Goal: Task Accomplishment & Management: Use online tool/utility

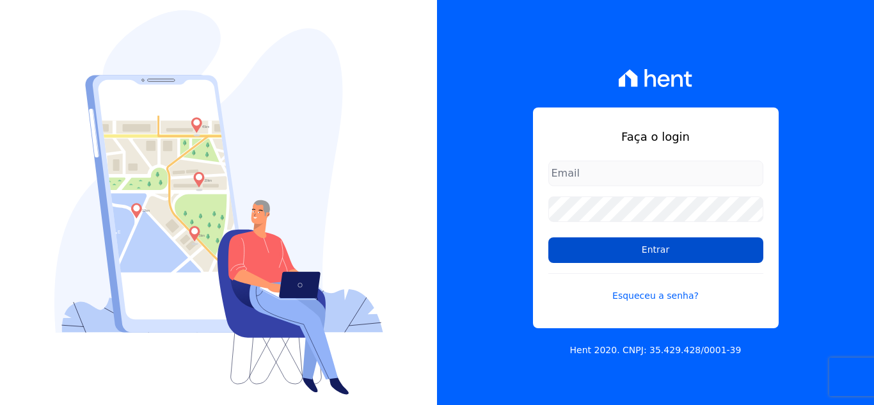
type input "cabralempreendimentoscomercial@gmail.com"
click at [629, 255] on input "Entrar" at bounding box center [655, 250] width 215 height 26
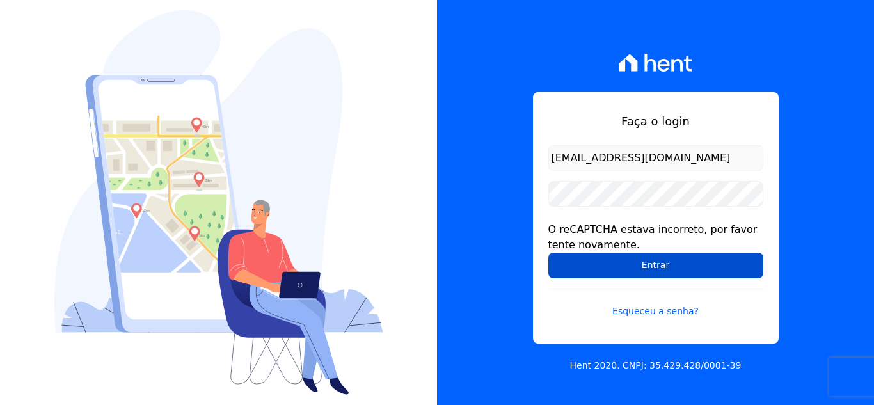
click at [656, 262] on input "Entrar" at bounding box center [655, 266] width 215 height 26
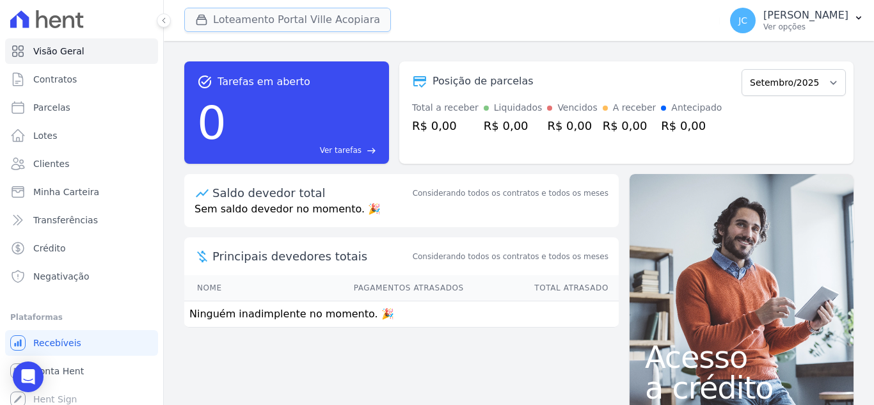
click at [308, 15] on button "Loteamento Portal Ville Acopiara" at bounding box center [287, 20] width 207 height 24
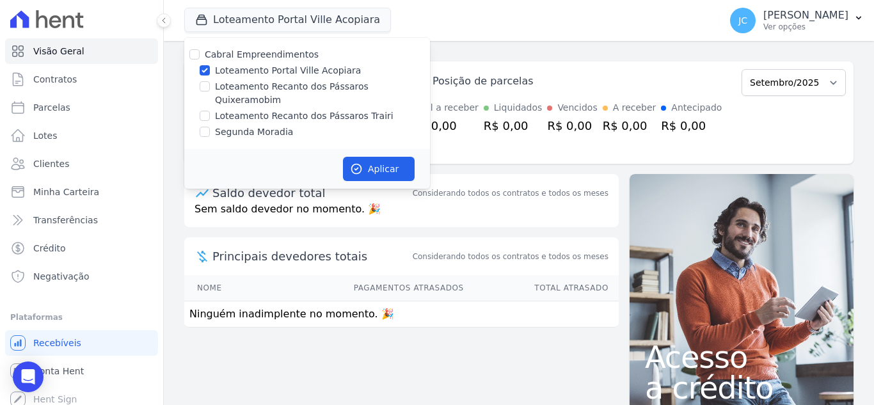
click at [238, 75] on label "Loteamento Portal Ville Acopiara" at bounding box center [288, 70] width 146 height 13
click at [210, 75] on input "Loteamento Portal Ville Acopiara" at bounding box center [205, 70] width 10 height 10
checkbox input "false"
click at [229, 87] on label "Loteamento Recanto dos Pássaros Quixeramobim" at bounding box center [322, 93] width 215 height 27
click at [210, 87] on input "Loteamento Recanto dos Pássaros Quixeramobim" at bounding box center [205, 86] width 10 height 10
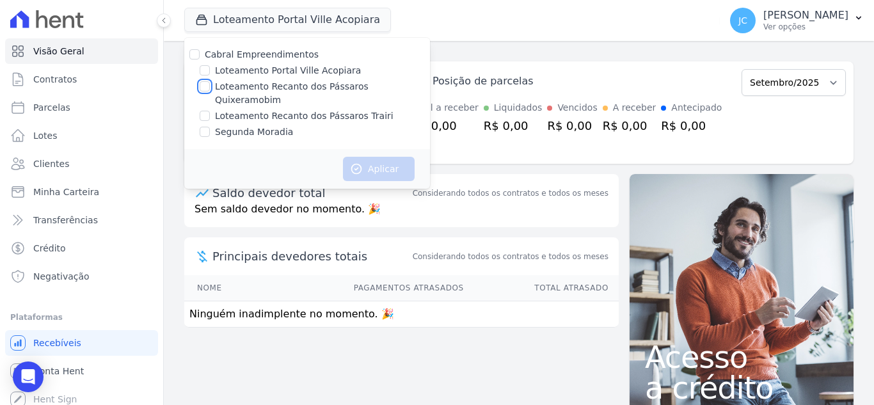
checkbox input "true"
click at [358, 162] on icon "button" at bounding box center [356, 168] width 13 height 13
click at [783, 32] on div "JC JANAÍNA CABRAL Ver opções" at bounding box center [789, 21] width 118 height 26
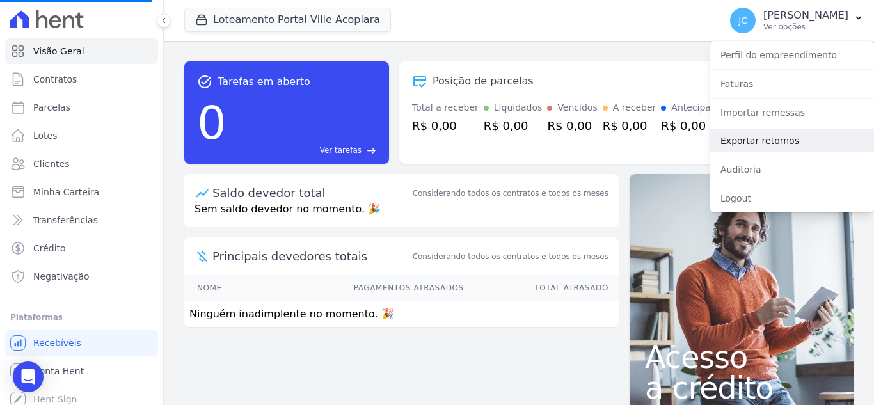
click at [783, 142] on link "Exportar retornos" at bounding box center [792, 140] width 164 height 23
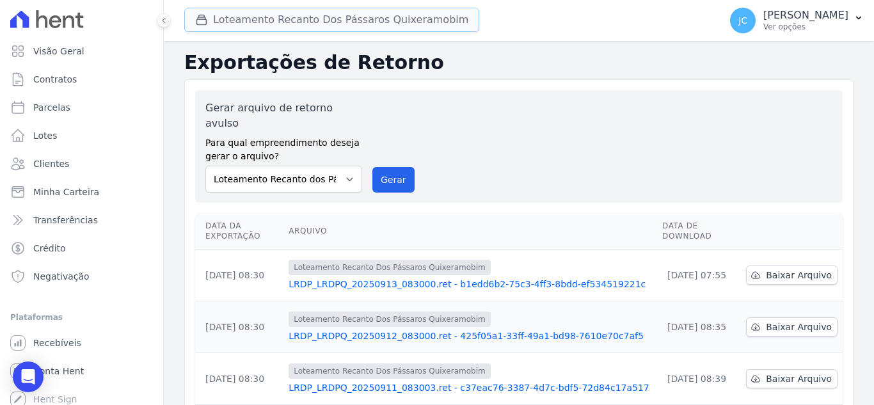
click at [335, 22] on button "Loteamento Recanto Dos Pássaros Quixeramobim" at bounding box center [331, 20] width 295 height 24
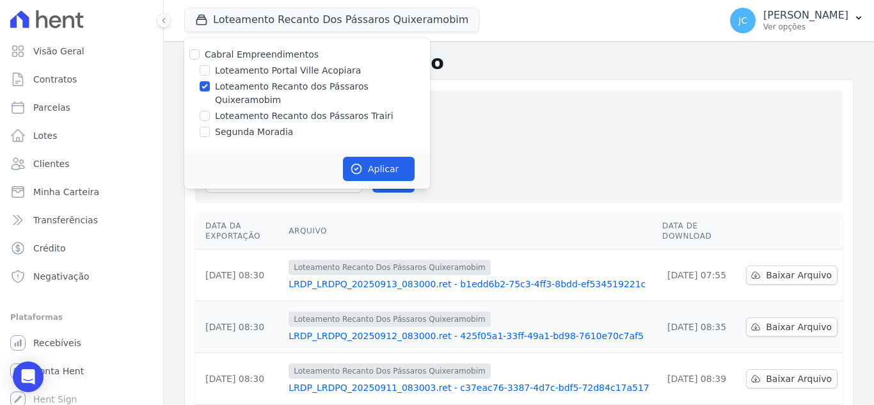
drag, startPoint x: 281, startPoint y: 88, endPoint x: 273, endPoint y: 106, distance: 19.7
click at [281, 89] on label "Loteamento Recanto dos Pássaros Quixeramobim" at bounding box center [322, 93] width 215 height 27
click at [210, 89] on input "Loteamento Recanto dos Pássaros Quixeramobim" at bounding box center [205, 86] width 10 height 10
checkbox input "false"
click at [273, 109] on label "Loteamento Recanto dos Pássaros Trairi" at bounding box center [304, 115] width 178 height 13
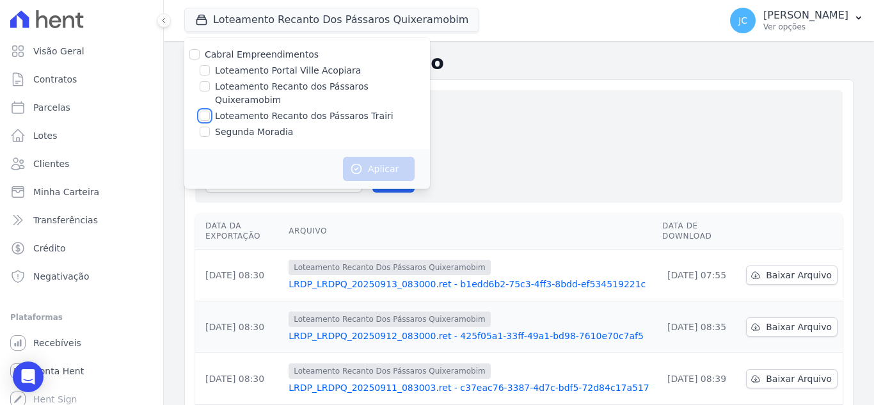
click at [210, 111] on input "Loteamento Recanto dos Pássaros Trairi" at bounding box center [205, 116] width 10 height 10
checkbox input "true"
click at [372, 157] on button "Aplicar" at bounding box center [379, 169] width 72 height 24
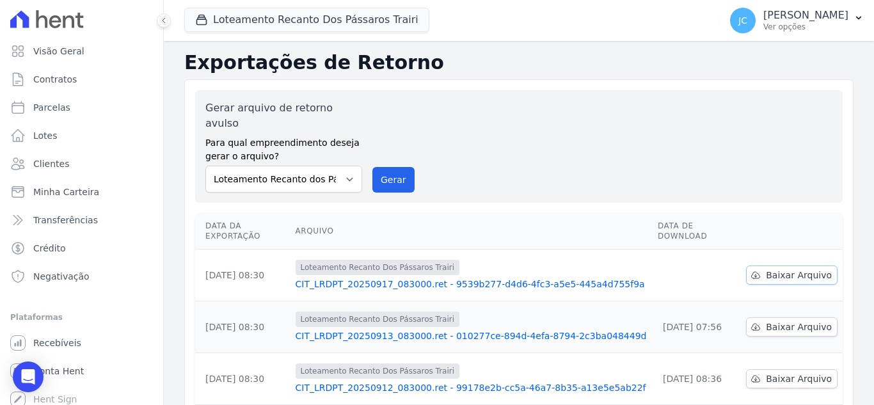
click at [800, 269] on span "Baixar Arquivo" at bounding box center [799, 275] width 66 height 13
click at [303, 19] on button "Loteamento Recanto Dos Pássaros Trairi" at bounding box center [306, 20] width 245 height 24
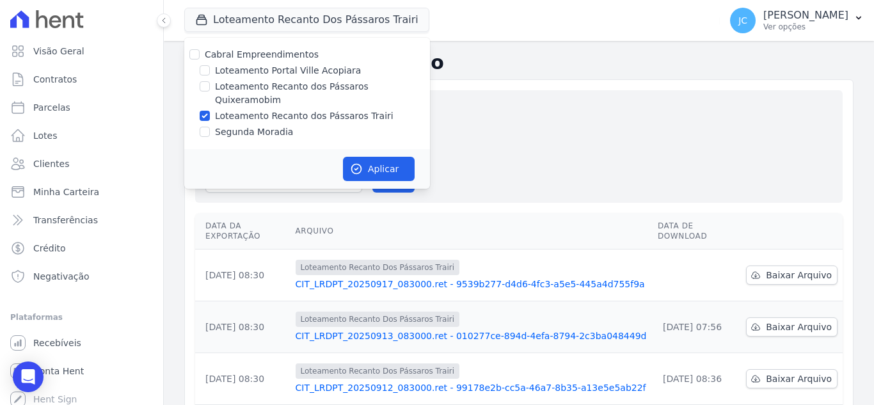
click at [228, 109] on label "Loteamento Recanto dos Pássaros Trairi" at bounding box center [304, 115] width 178 height 13
click at [210, 111] on input "Loteamento Recanto dos Pássaros Trairi" at bounding box center [205, 116] width 10 height 10
checkbox input "false"
click at [258, 91] on label "Loteamento Recanto dos Pássaros Quixeramobim" at bounding box center [322, 93] width 215 height 27
click at [210, 91] on input "Loteamento Recanto dos Pássaros Quixeramobim" at bounding box center [205, 86] width 10 height 10
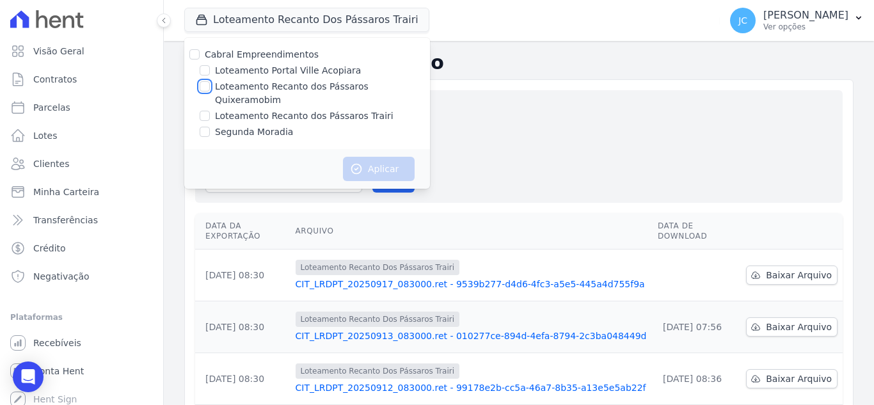
checkbox input "true"
click at [381, 157] on button "Aplicar" at bounding box center [379, 169] width 72 height 24
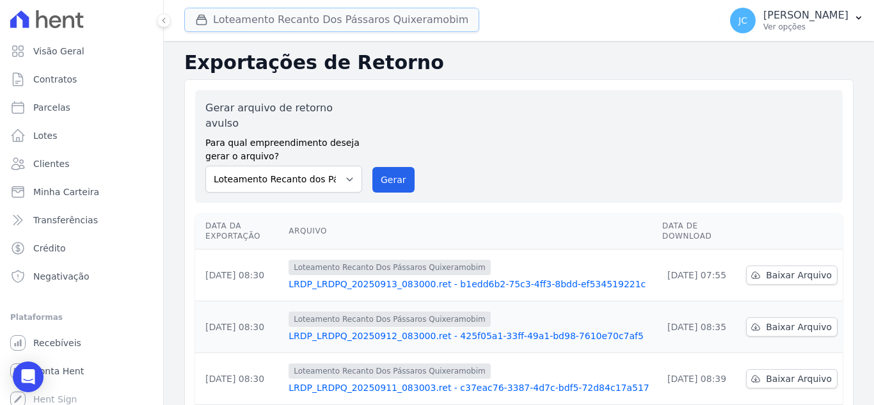
click at [328, 28] on button "Loteamento Recanto Dos Pássaros Quixeramobim" at bounding box center [331, 20] width 295 height 24
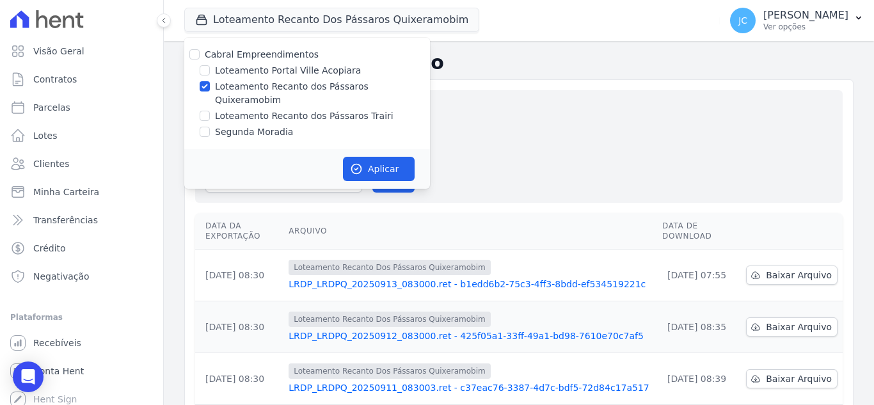
click at [246, 83] on label "Loteamento Recanto dos Pássaros Quixeramobim" at bounding box center [322, 93] width 215 height 27
click at [210, 83] on input "Loteamento Recanto dos Pássaros Quixeramobim" at bounding box center [205, 86] width 10 height 10
checkbox input "false"
click at [238, 125] on label "Segunda Moradia" at bounding box center [254, 131] width 78 height 13
click at [210, 127] on input "Segunda Moradia" at bounding box center [205, 132] width 10 height 10
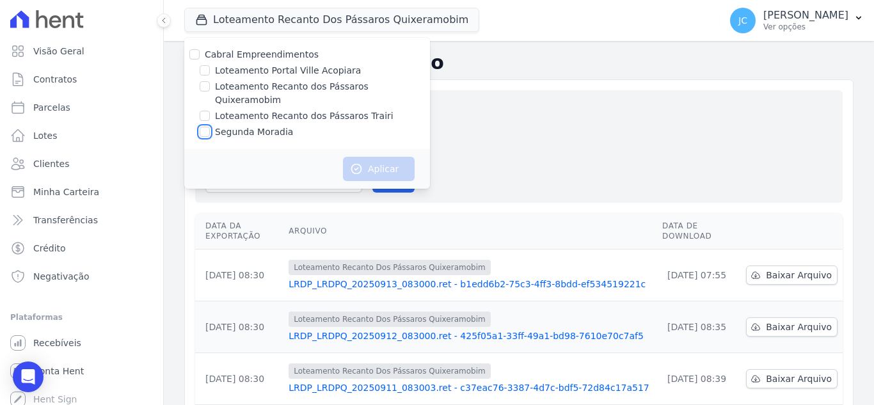
checkbox input "true"
click at [354, 162] on icon "button" at bounding box center [356, 168] width 13 height 13
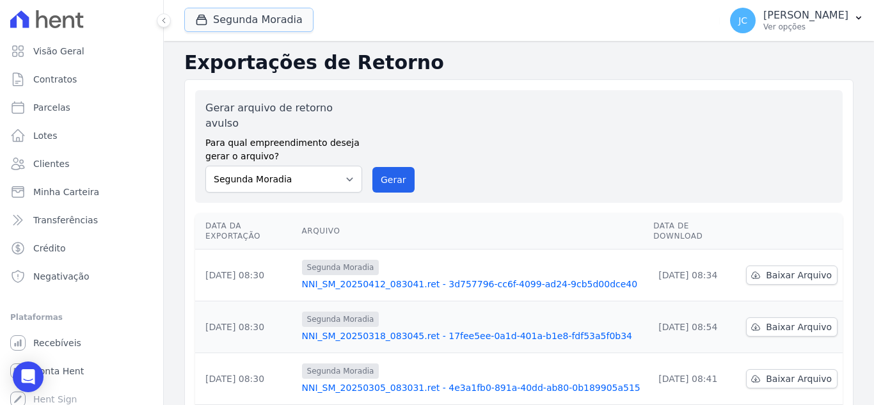
drag, startPoint x: 267, startPoint y: 13, endPoint x: 267, endPoint y: 64, distance: 51.2
click at [267, 13] on button "Segunda Moradia" at bounding box center [248, 20] width 129 height 24
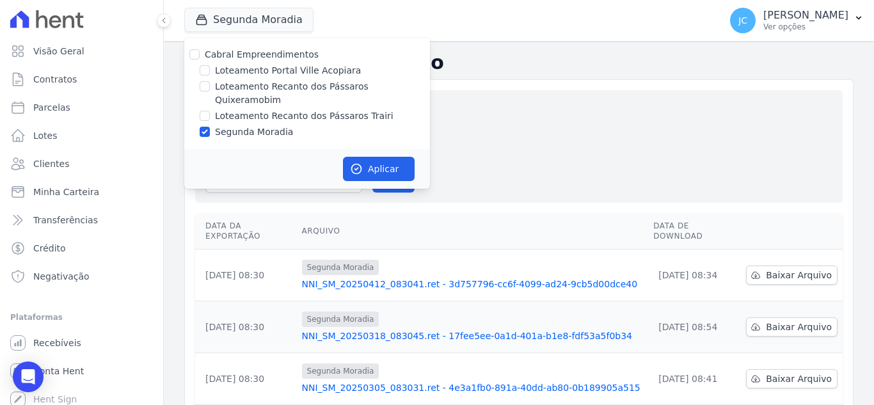
click at [220, 125] on label "Segunda Moradia" at bounding box center [254, 131] width 78 height 13
click at [210, 127] on input "Segunda Moradia" at bounding box center [205, 132] width 10 height 10
checkbox input "false"
click at [345, 88] on label "Loteamento Recanto dos Pássaros Quixeramobim" at bounding box center [322, 93] width 215 height 27
click at [210, 88] on input "Loteamento Recanto dos Pássaros Quixeramobim" at bounding box center [205, 86] width 10 height 10
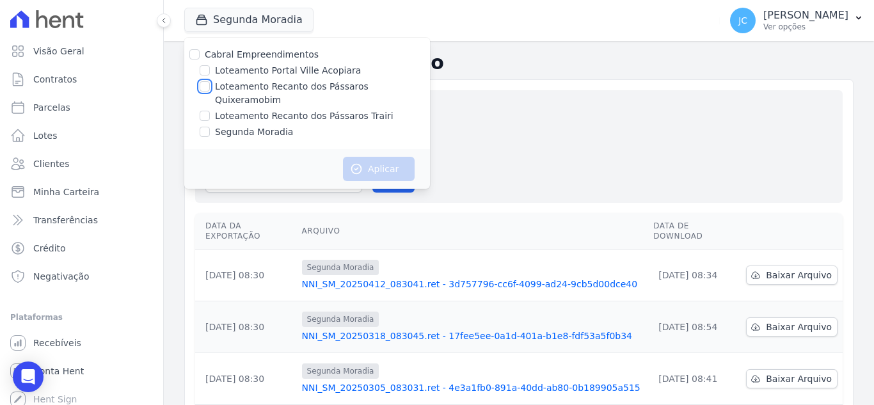
checkbox input "true"
click at [378, 157] on button "Aplicar" at bounding box center [379, 169] width 72 height 24
